Goal: Browse casually: Explore the website without a specific task or goal

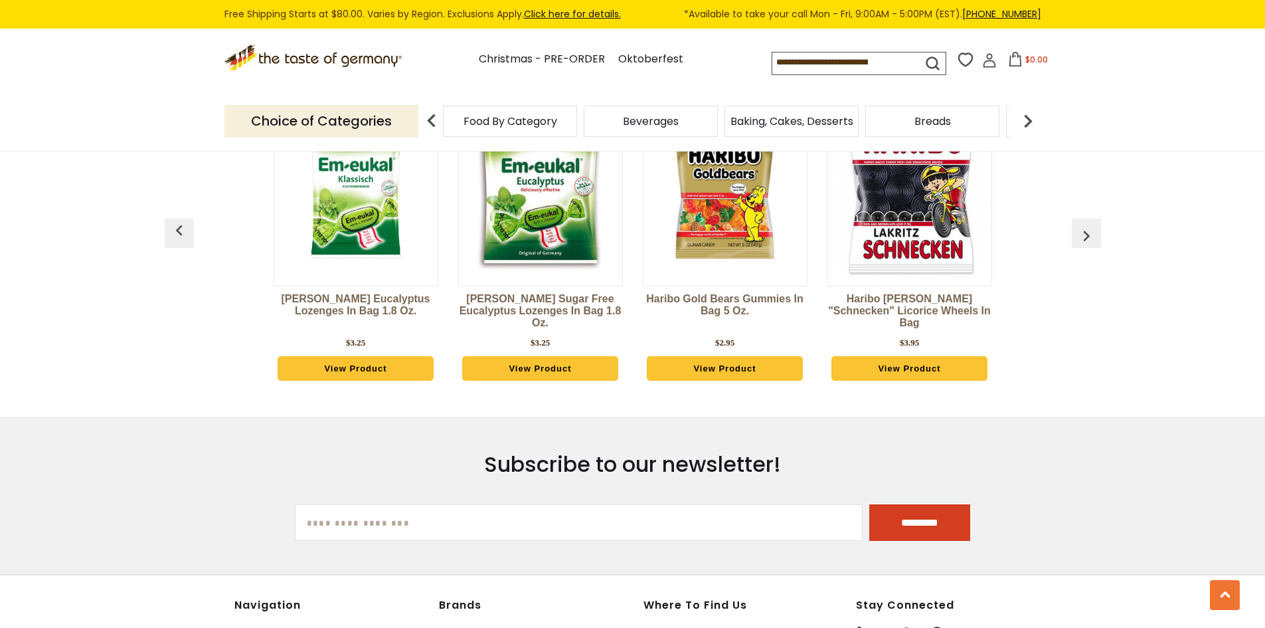
scroll to position [3383, 0]
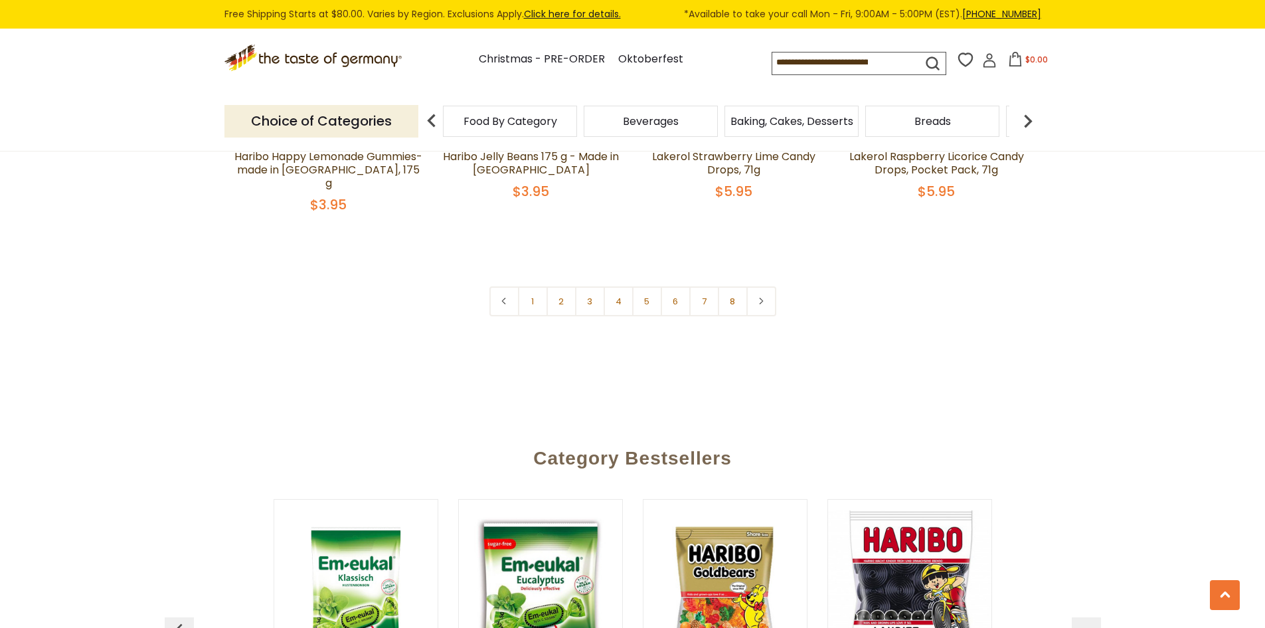
click at [494, 116] on span "Food By Category" at bounding box center [511, 121] width 94 height 10
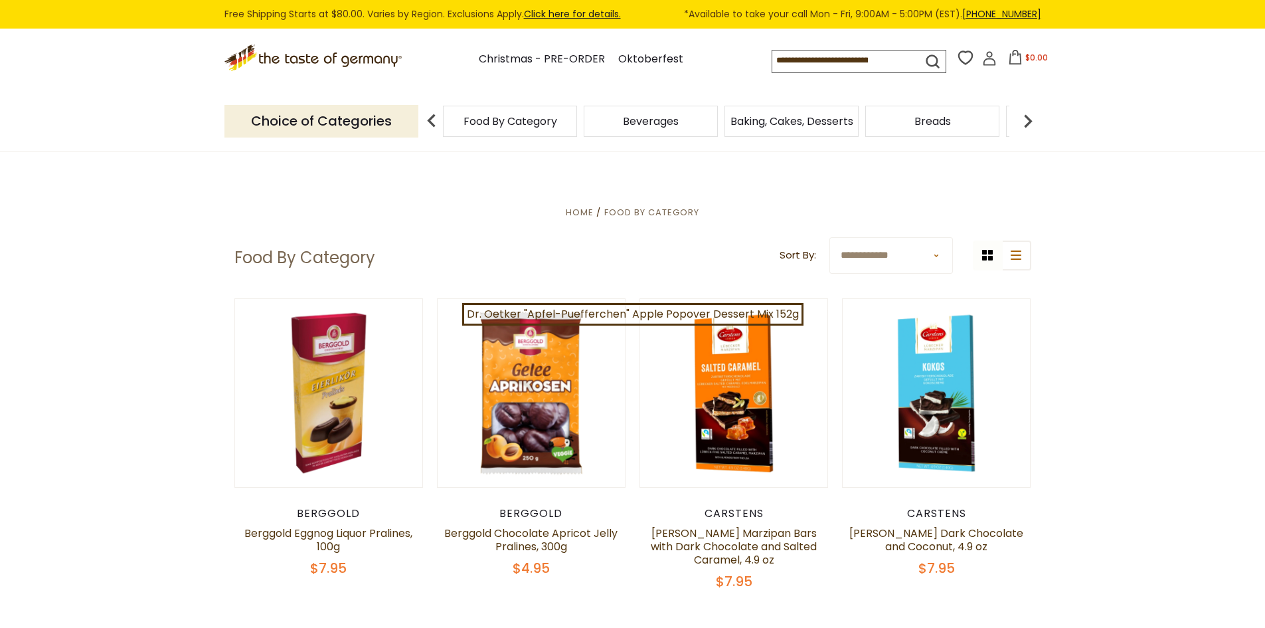
click at [639, 121] on span "Beverages" at bounding box center [651, 121] width 56 height 10
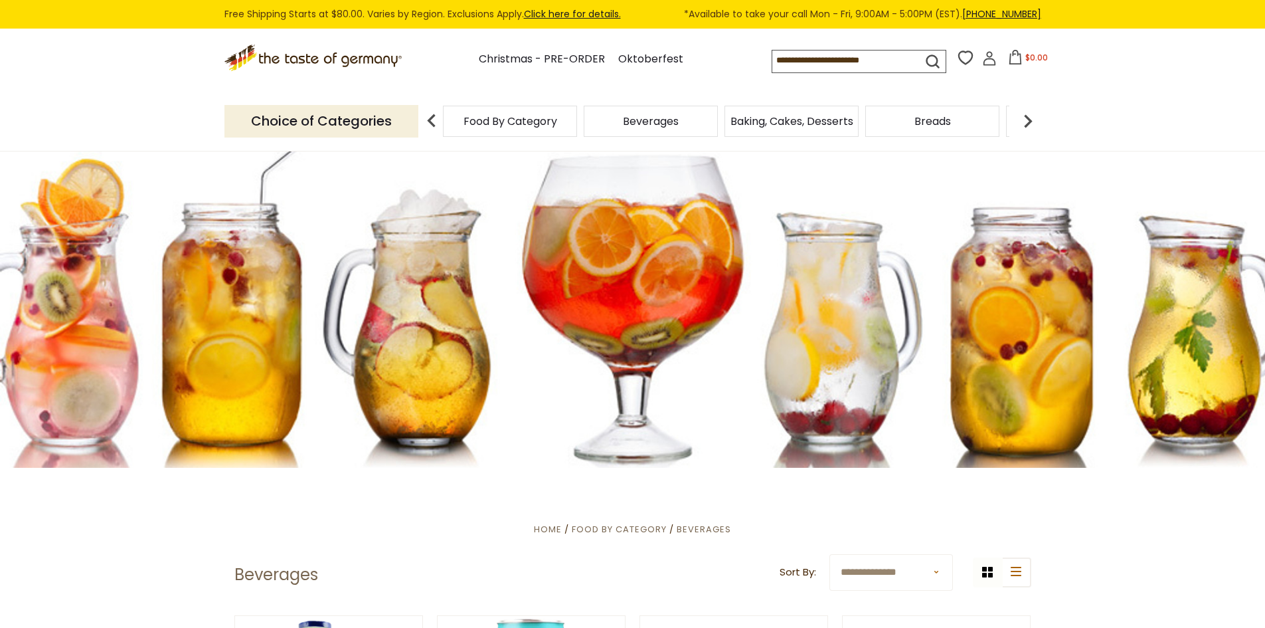
click at [808, 122] on span "Baking, Cakes, Desserts" at bounding box center [792, 121] width 123 height 10
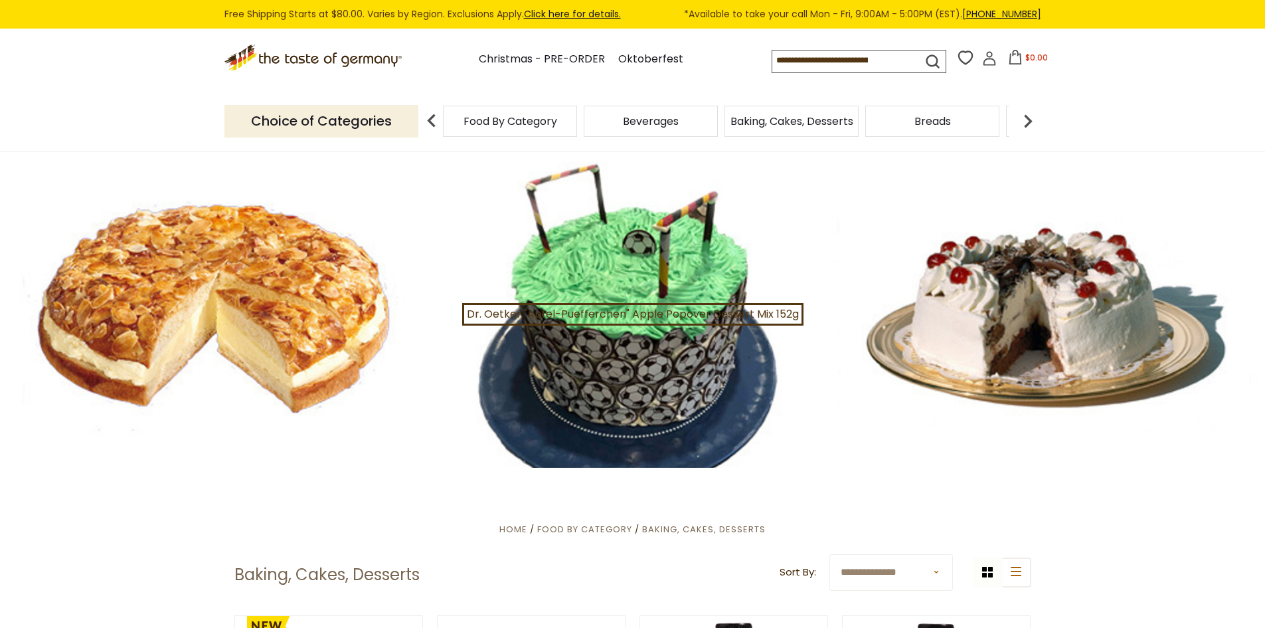
click at [1024, 122] on img at bounding box center [1028, 121] width 27 height 27
click at [550, 124] on span "Candy" at bounding box center [546, 121] width 34 height 10
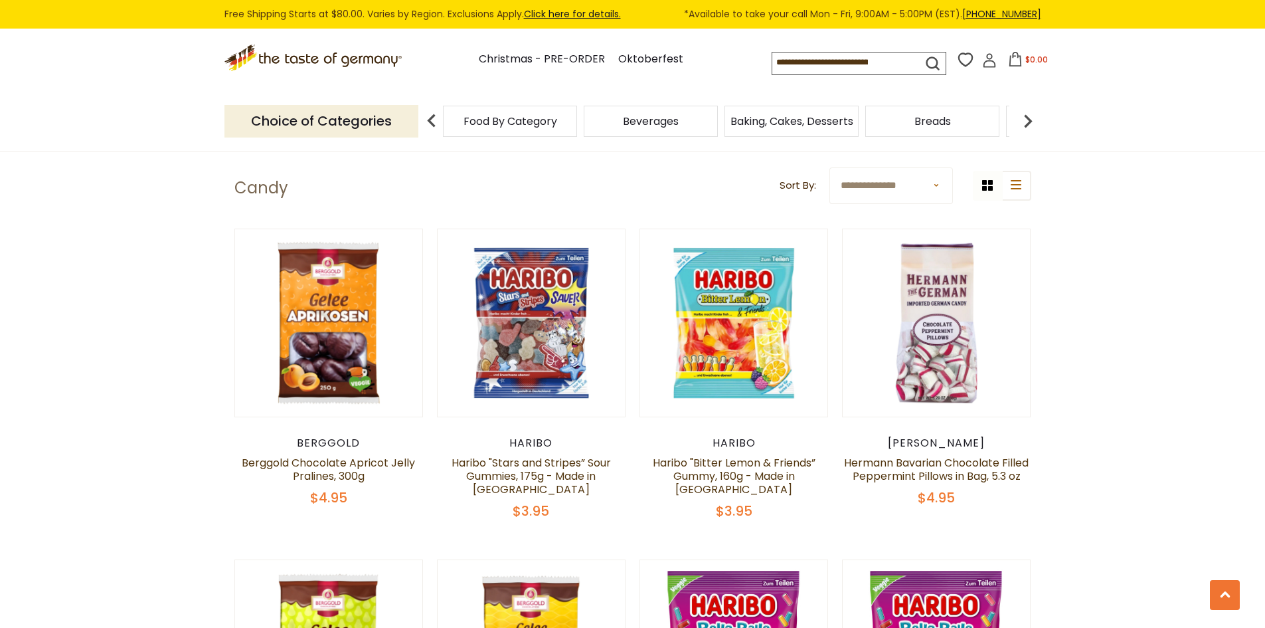
scroll to position [1483, 0]
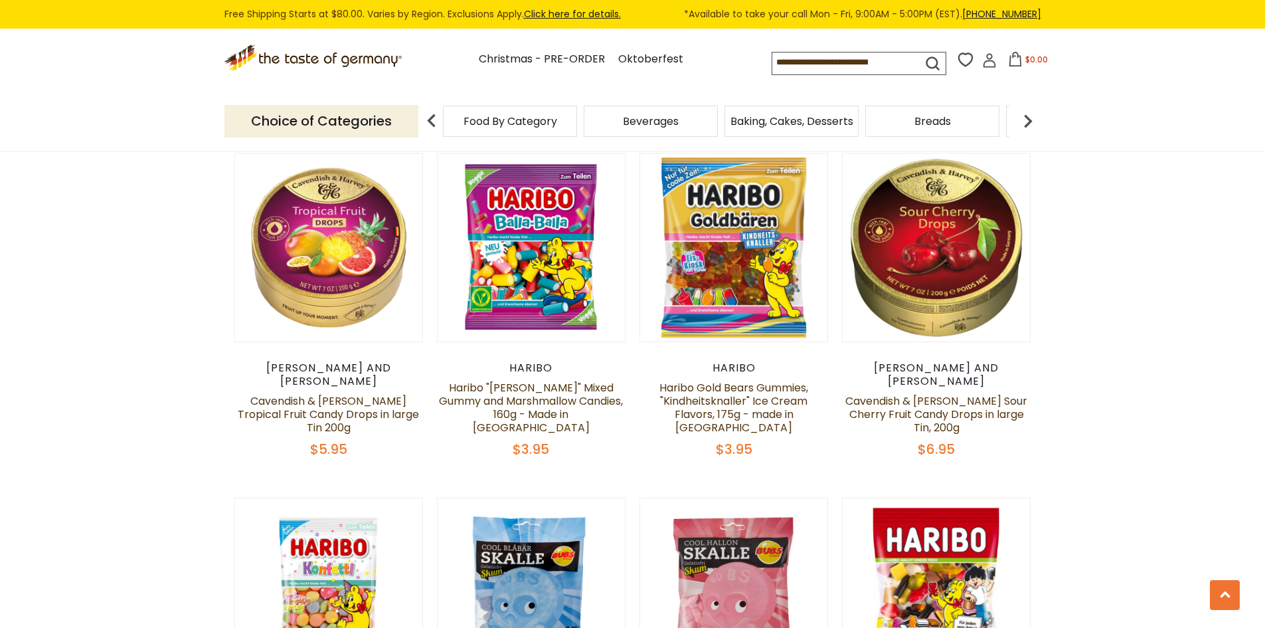
click at [1025, 124] on img at bounding box center [1028, 121] width 27 height 27
click at [1034, 123] on img at bounding box center [1028, 121] width 27 height 27
click at [1027, 120] on img at bounding box center [1028, 121] width 27 height 27
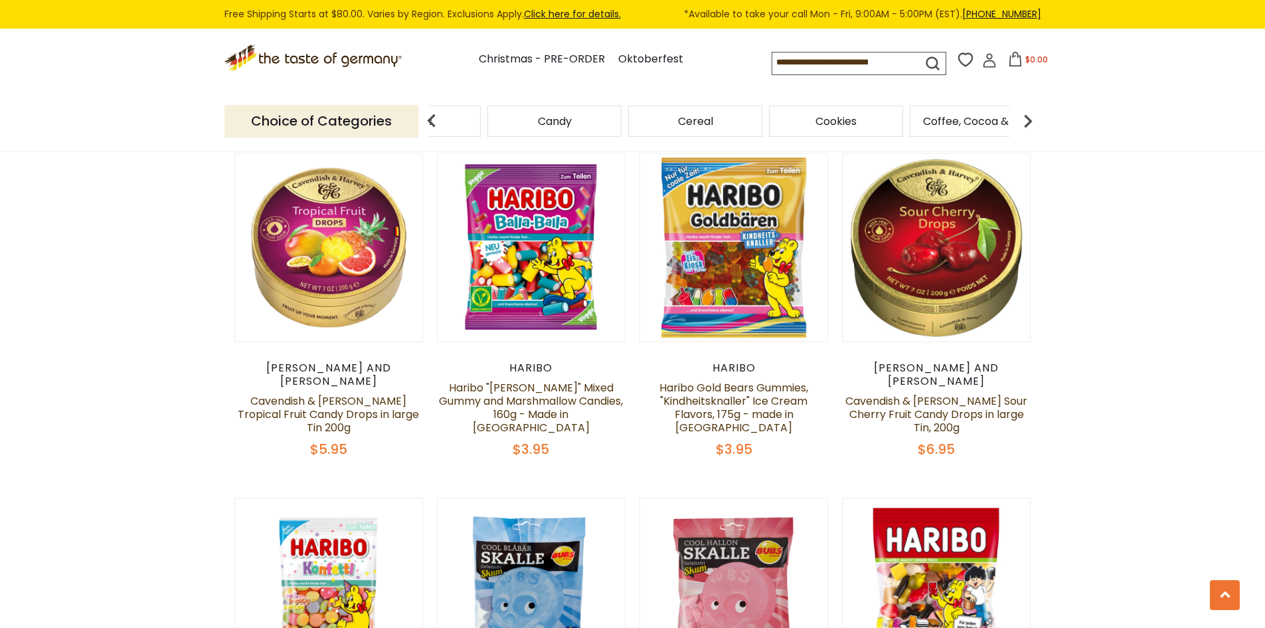
click at [827, 118] on span "Cookies" at bounding box center [836, 121] width 41 height 10
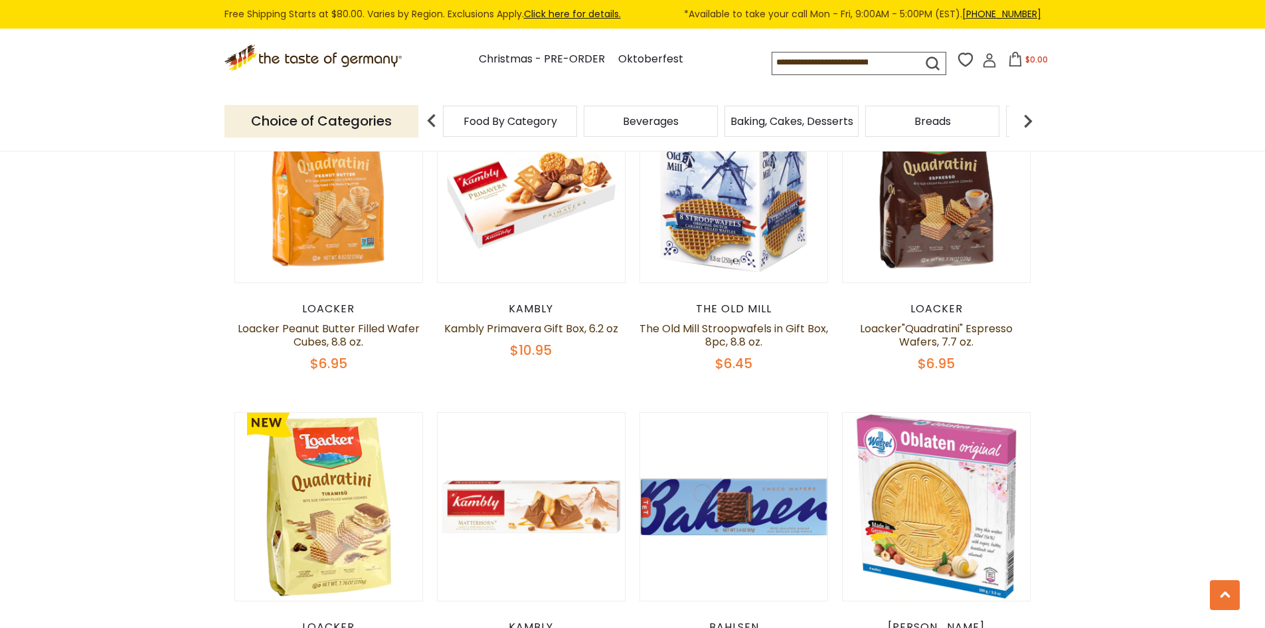
scroll to position [399, 0]
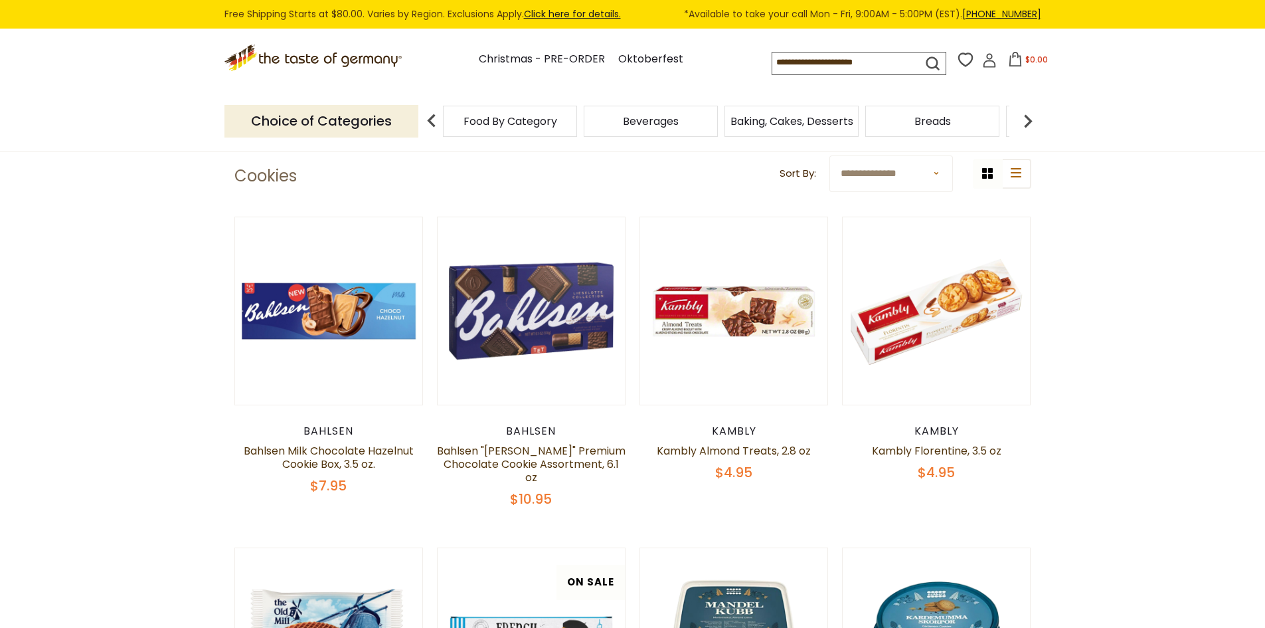
click at [1021, 121] on img at bounding box center [1028, 121] width 27 height 27
click at [1020, 122] on img at bounding box center [1028, 121] width 27 height 27
click at [1020, 121] on img at bounding box center [1028, 121] width 27 height 27
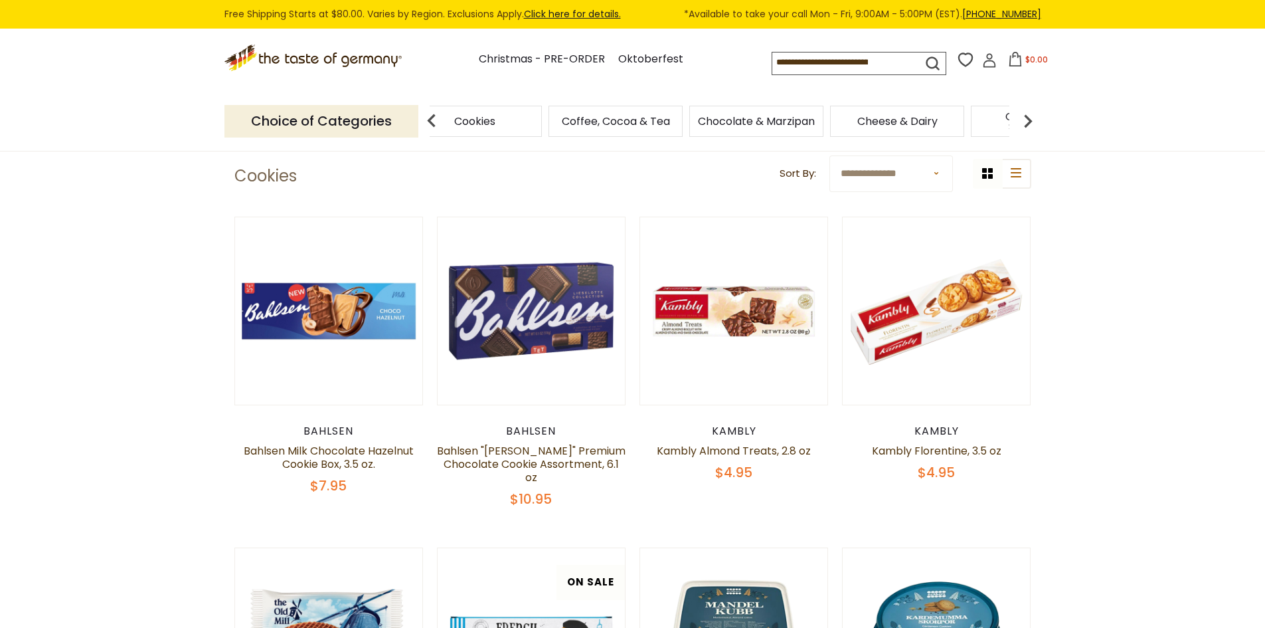
click at [792, 126] on span "Chocolate & Marzipan" at bounding box center [756, 121] width 117 height 10
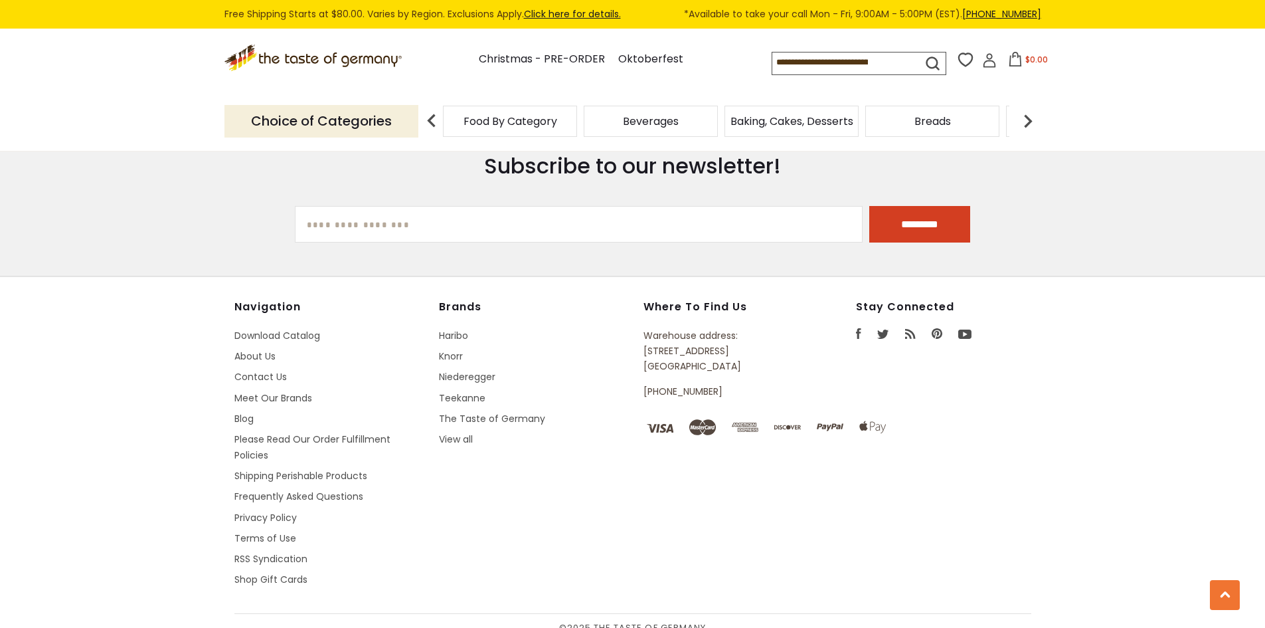
scroll to position [3655, 0]
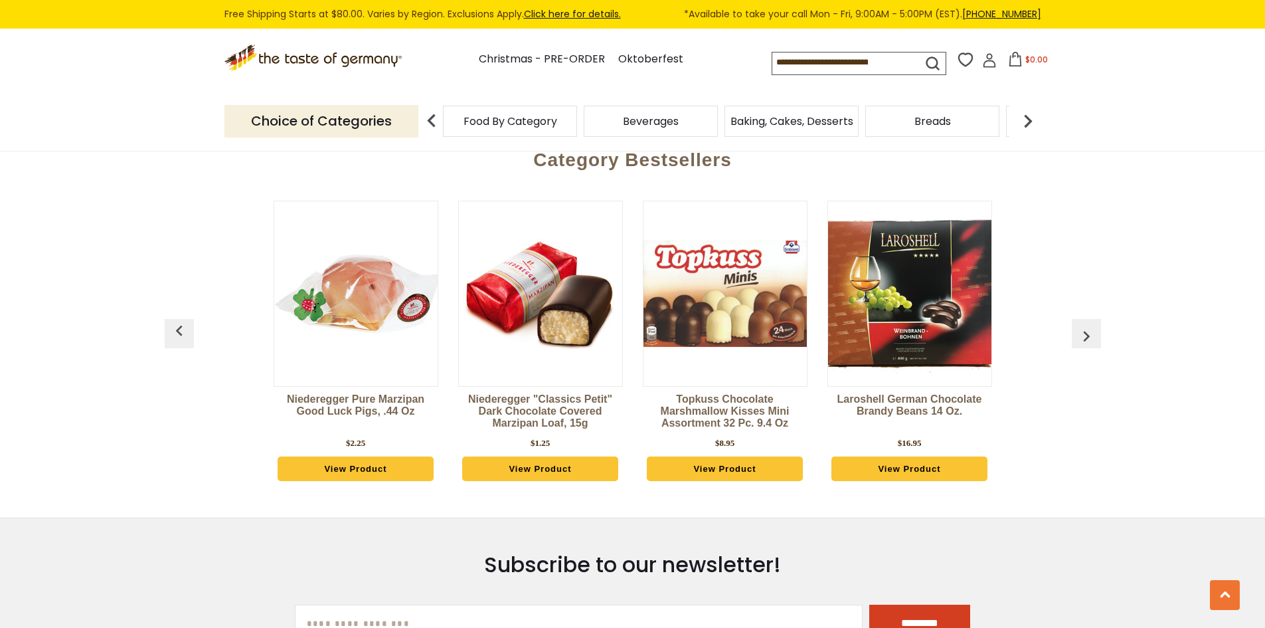
click at [568, 456] on link "View Product" at bounding box center [540, 468] width 157 height 25
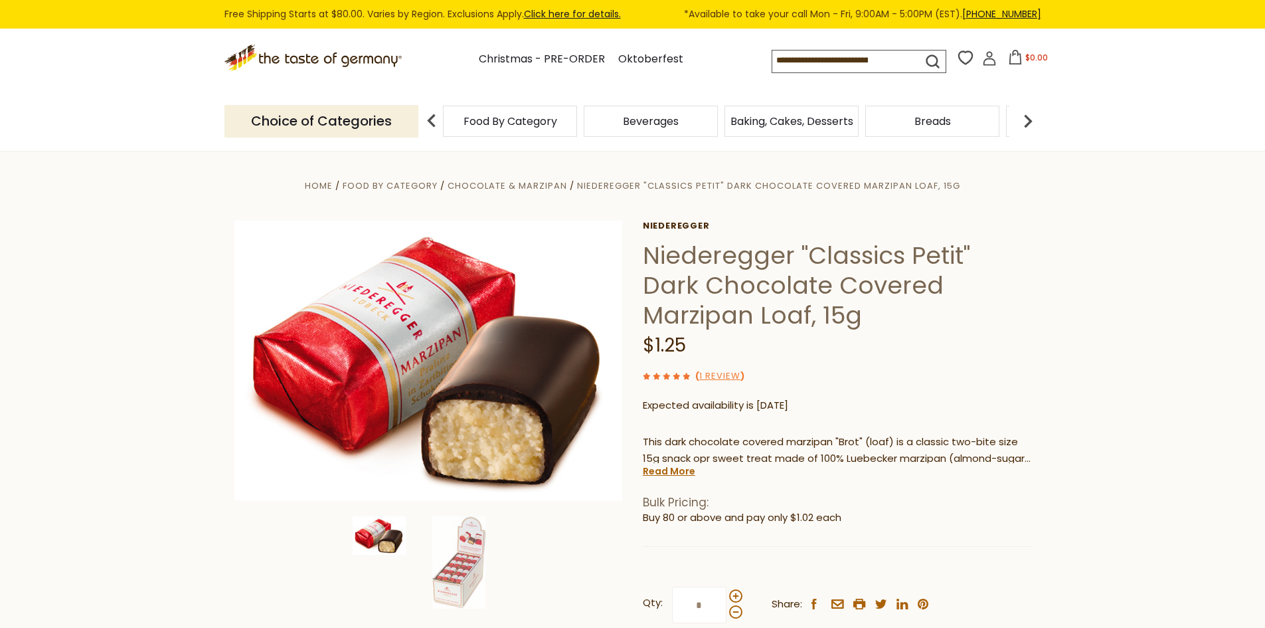
click at [1028, 126] on img at bounding box center [1028, 121] width 27 height 27
click at [1028, 127] on img at bounding box center [1028, 121] width 27 height 27
click at [1028, 128] on img at bounding box center [1028, 121] width 27 height 27
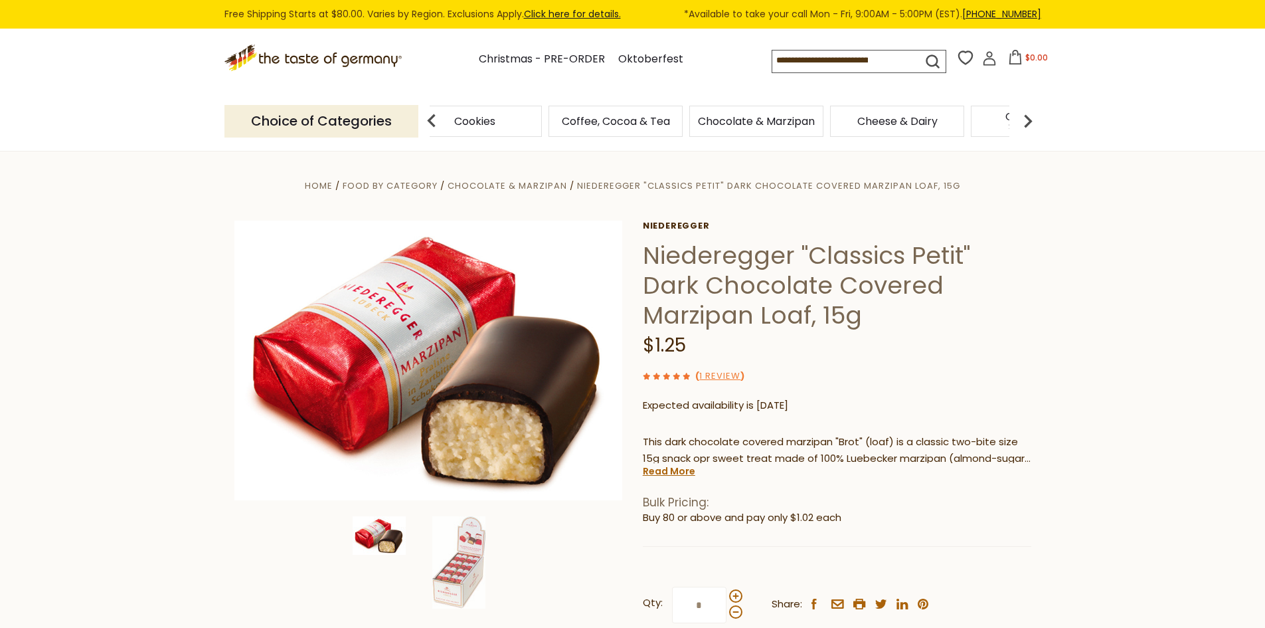
click at [1030, 130] on img at bounding box center [1028, 121] width 27 height 27
click at [1030, 132] on img at bounding box center [1028, 121] width 27 height 27
click at [1031, 131] on img at bounding box center [1028, 121] width 27 height 27
click at [1031, 132] on img at bounding box center [1028, 121] width 27 height 27
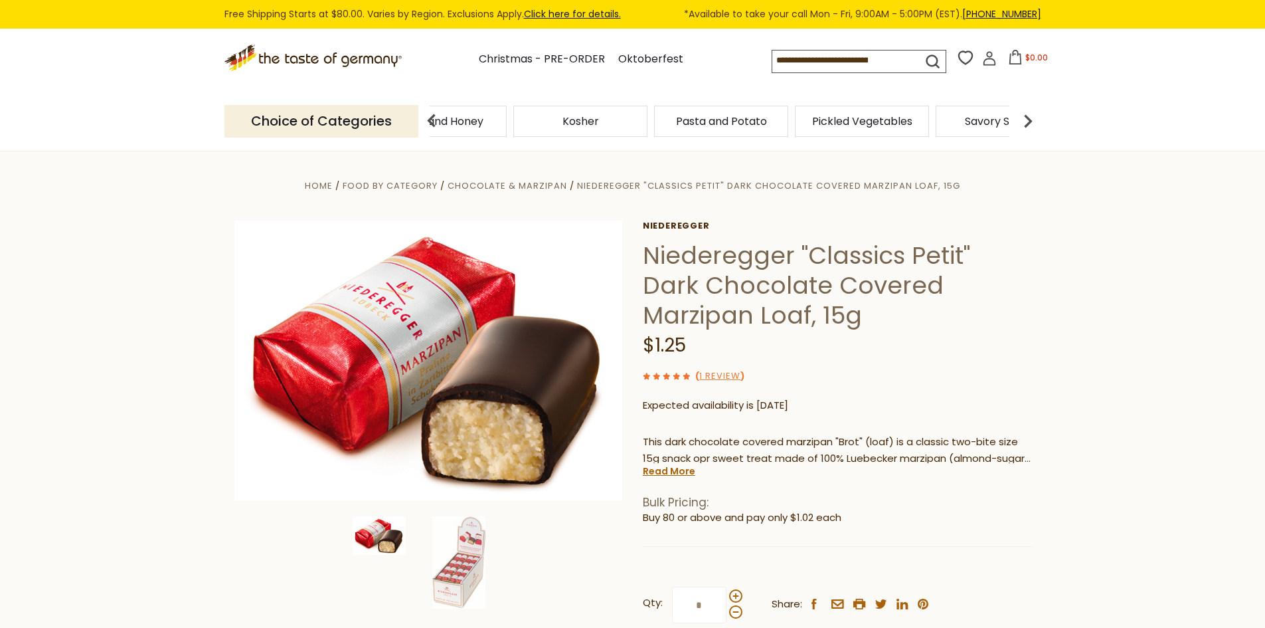
click at [1031, 132] on img at bounding box center [1028, 121] width 27 height 27
click at [948, 117] on span "Health & Wellness" at bounding box center [956, 121] width 94 height 10
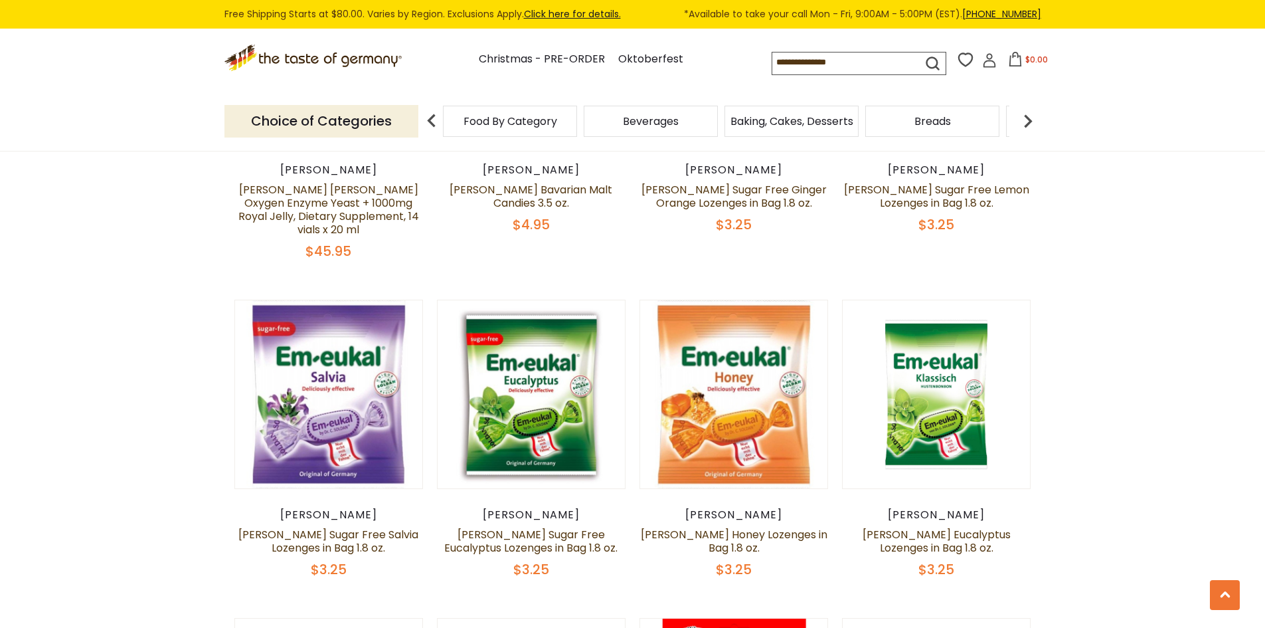
scroll to position [2391, 0]
